Goal: Book appointment/travel/reservation

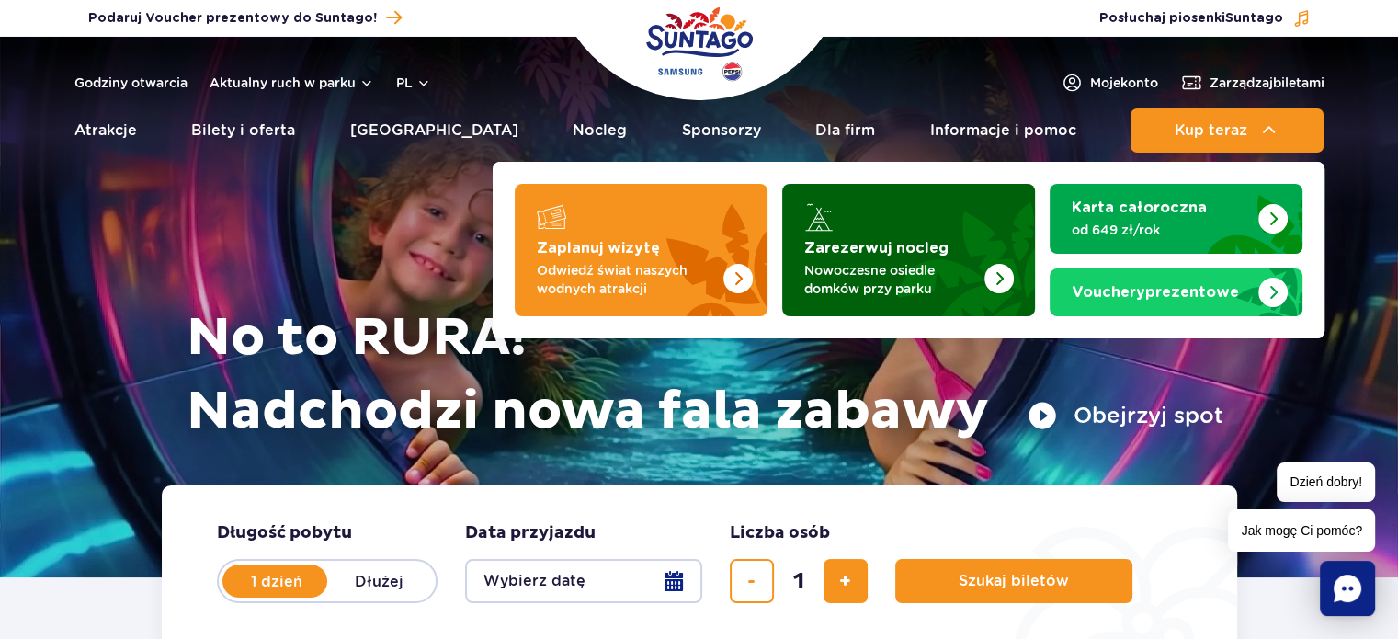
click at [996, 264] on img "Zarezerwuj nocleg" at bounding box center [998, 278] width 29 height 29
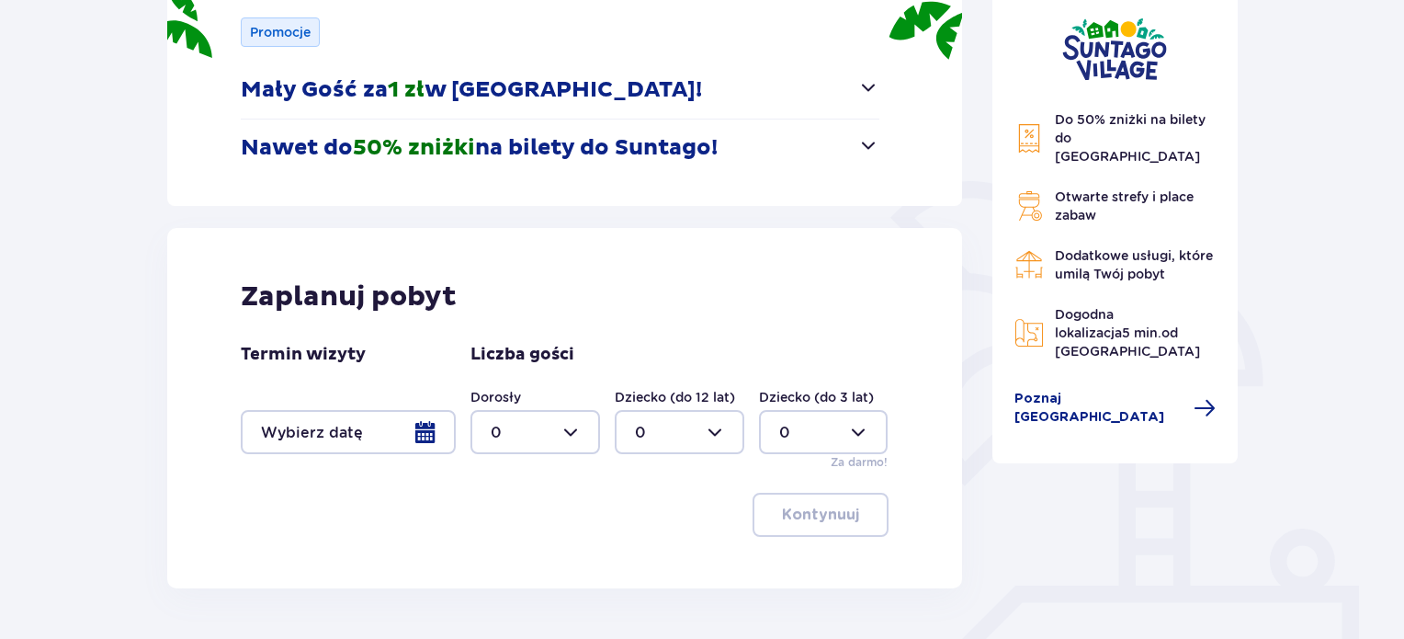
scroll to position [276, 0]
click at [419, 426] on div at bounding box center [348, 431] width 215 height 44
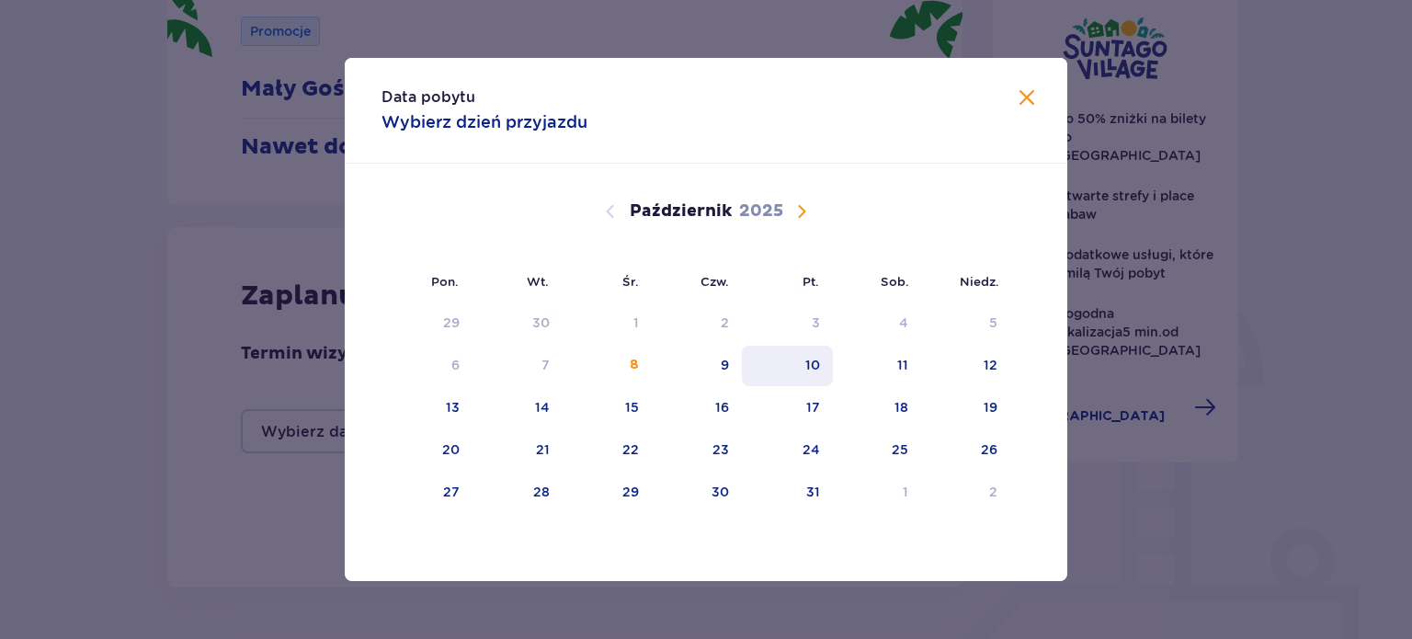
click at [798, 360] on div "10" at bounding box center [787, 366] width 91 height 40
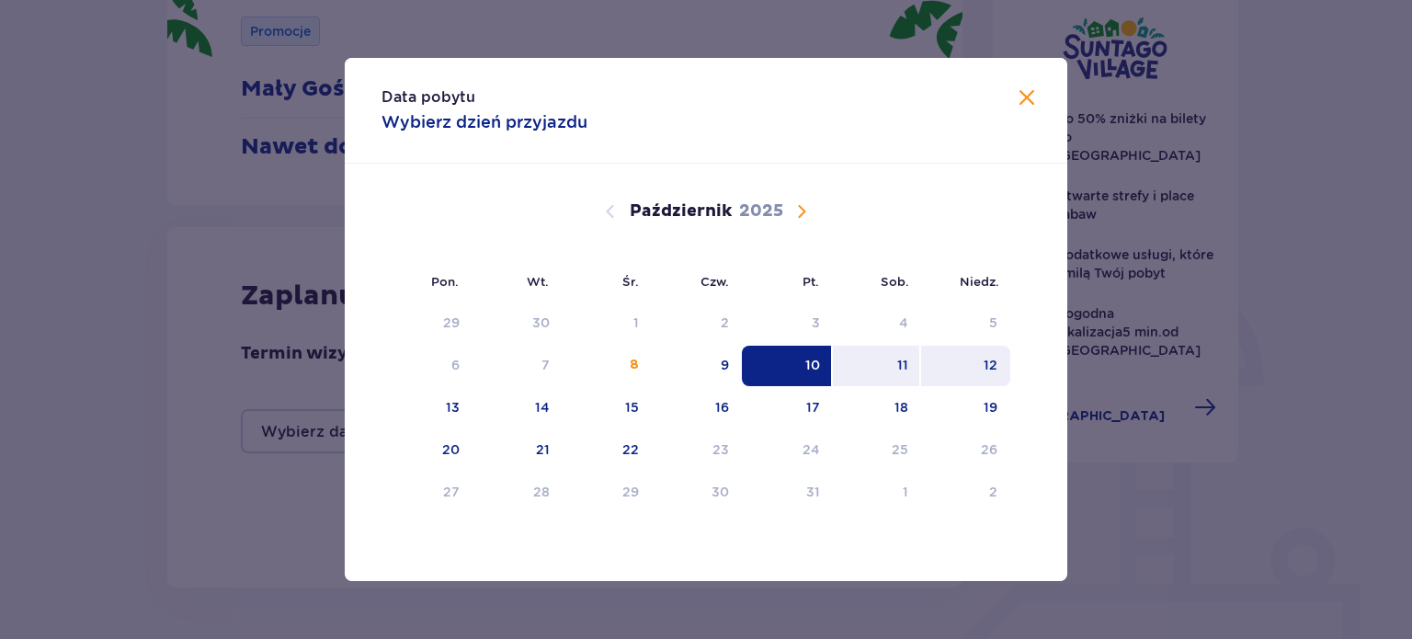
click at [996, 360] on div "12" at bounding box center [990, 365] width 14 height 18
type input "[DATE] - [DATE]"
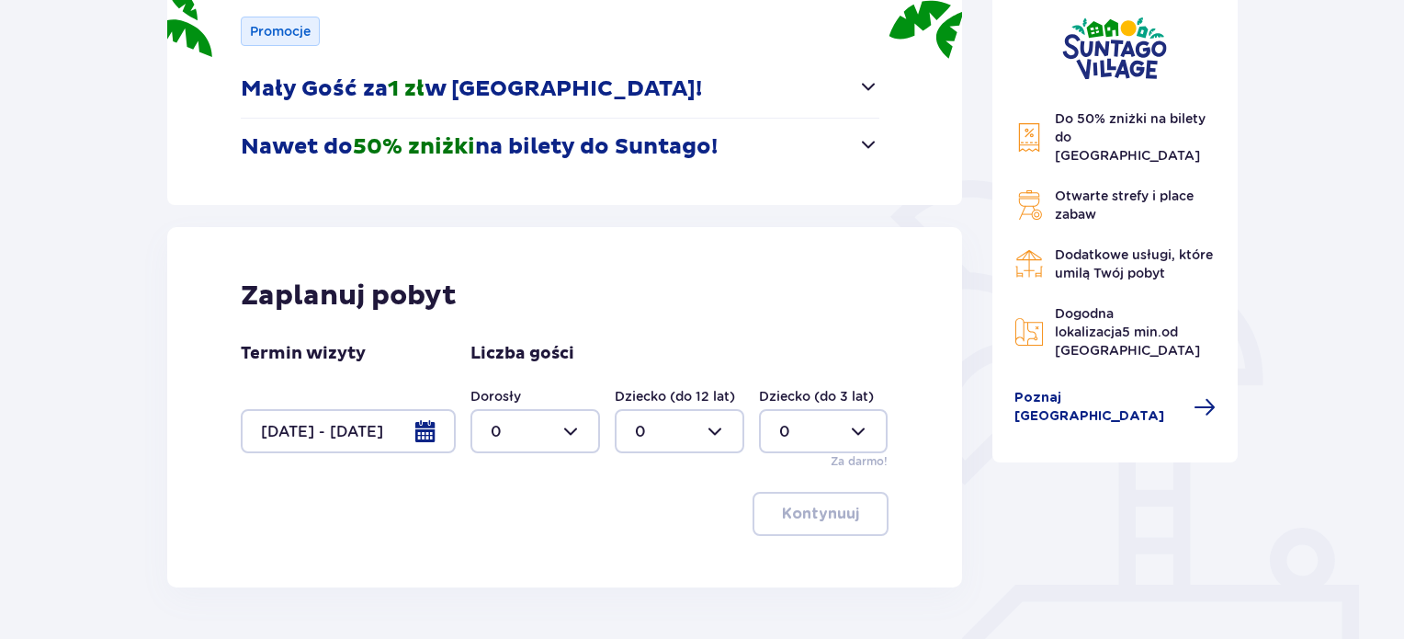
click at [574, 419] on div at bounding box center [536, 431] width 130 height 44
click at [512, 340] on span "2" at bounding box center [535, 329] width 126 height 39
type input "2"
click at [805, 507] on p "Kontynuuj" at bounding box center [820, 514] width 77 height 20
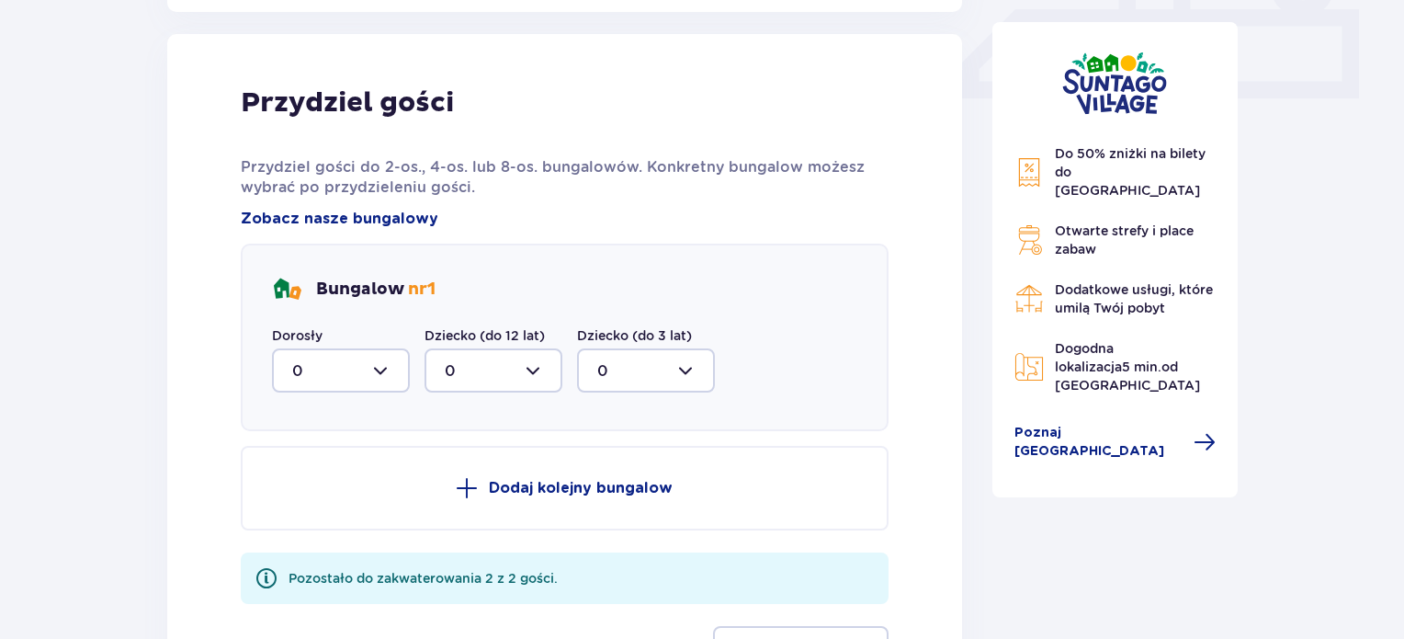
scroll to position [862, 0]
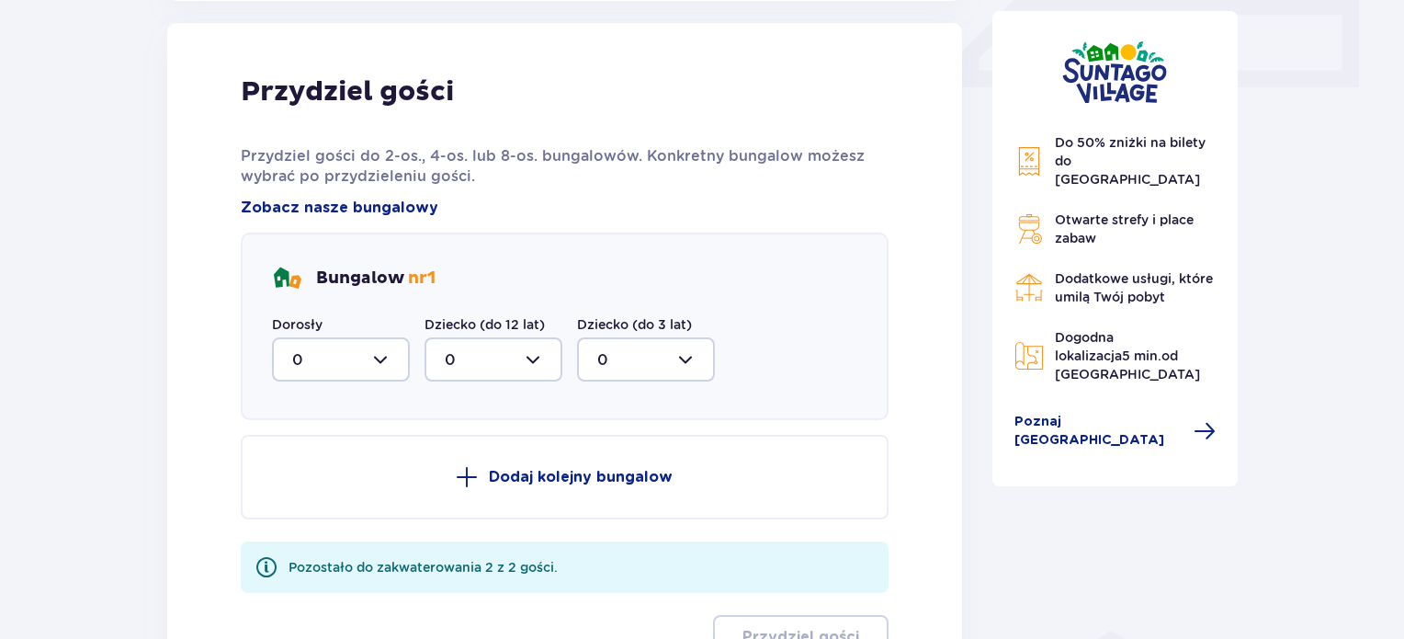
click at [390, 362] on div at bounding box center [341, 359] width 138 height 44
click at [324, 487] on div "2" at bounding box center [340, 493] width 97 height 20
type input "2"
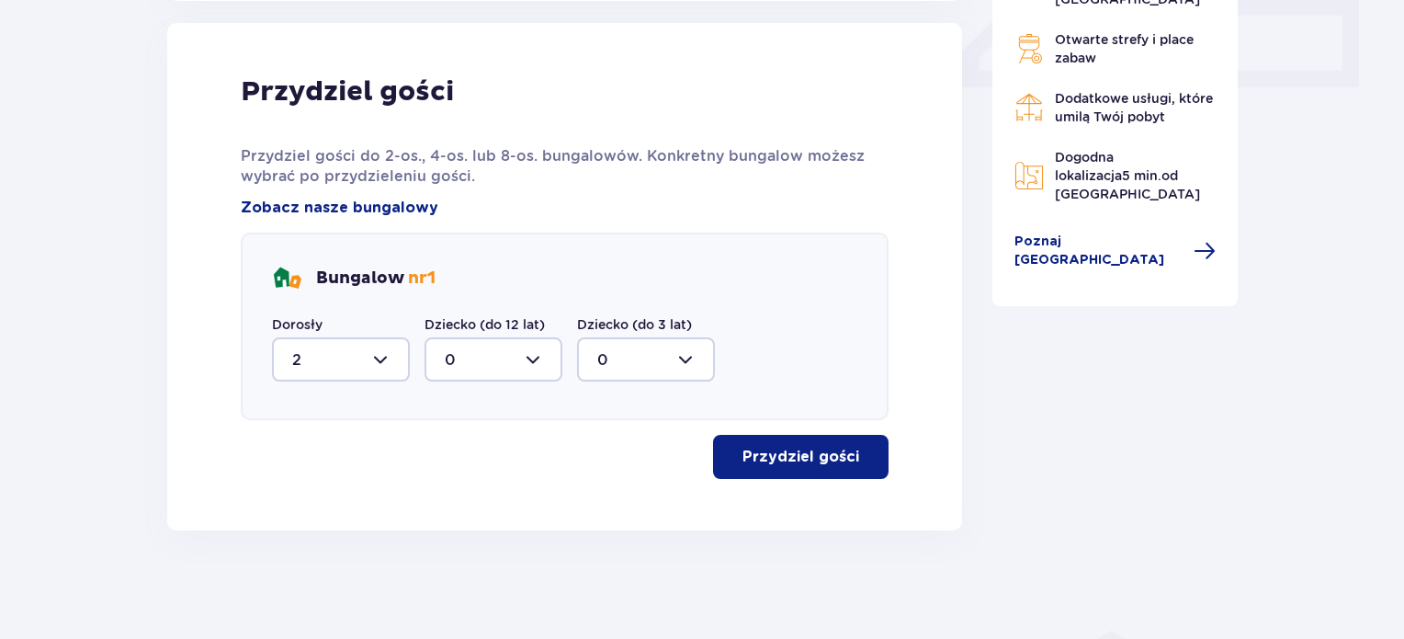
click at [801, 437] on button "Przydziel gości" at bounding box center [801, 457] width 176 height 44
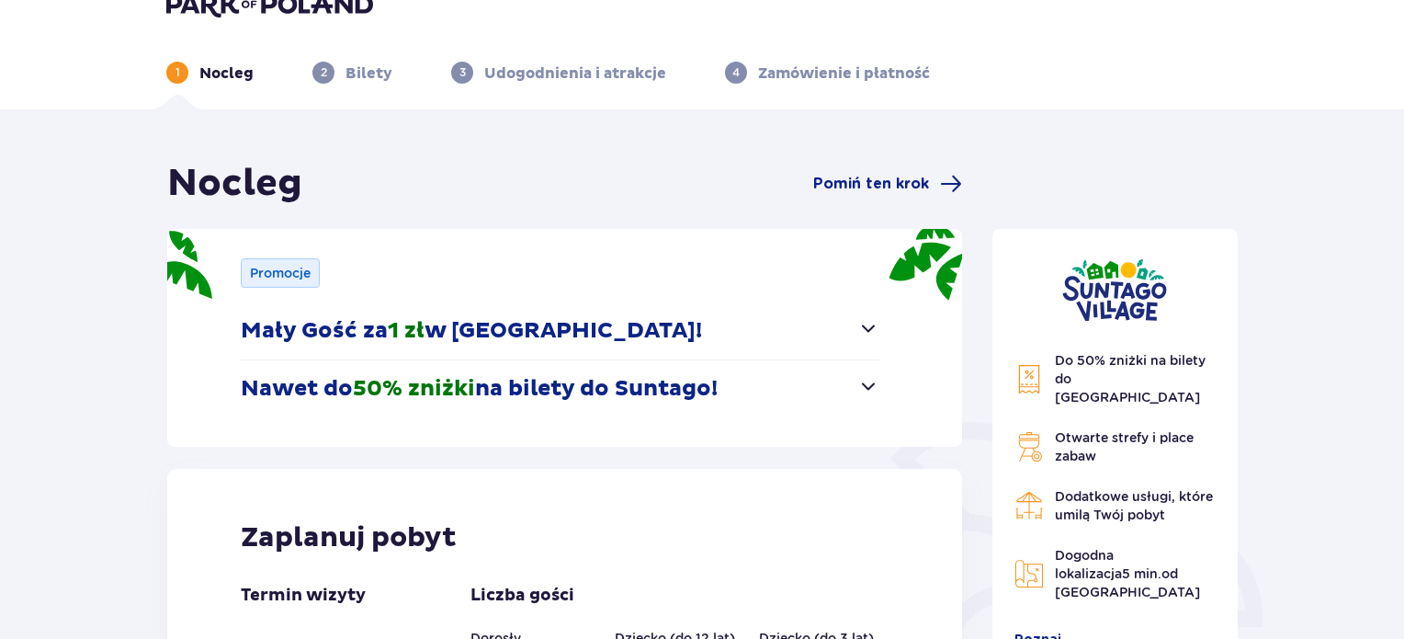
scroll to position [0, 0]
